Goal: Check status: Check status

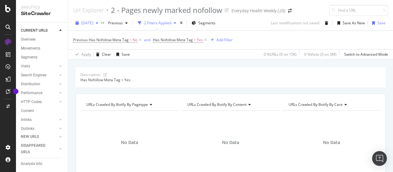
click at [93, 22] on span "[DATE]" at bounding box center [87, 22] width 12 height 5
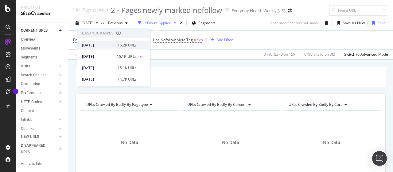
click at [105, 44] on div "[DATE]" at bounding box center [98, 45] width 32 height 6
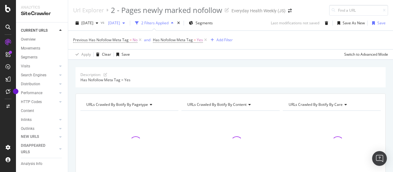
click at [120, 21] on span "[DATE]" at bounding box center [113, 22] width 14 height 5
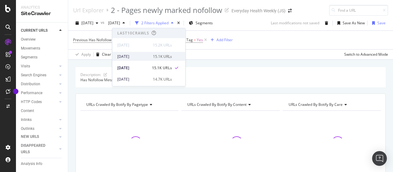
click at [143, 54] on div "[DATE]" at bounding box center [133, 56] width 32 height 6
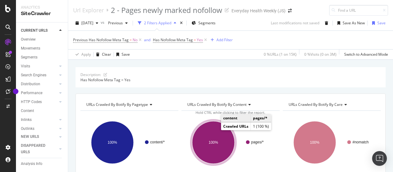
scroll to position [61, 0]
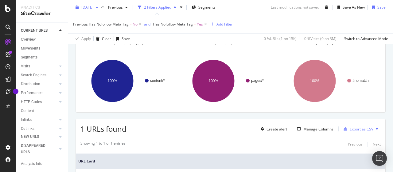
click at [93, 7] on span "[DATE]" at bounding box center [87, 7] width 12 height 5
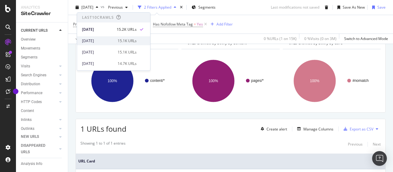
click at [105, 37] on div "[DATE] 15.1K URLs" at bounding box center [113, 40] width 73 height 9
